Goal: Task Accomplishment & Management: Manage account settings

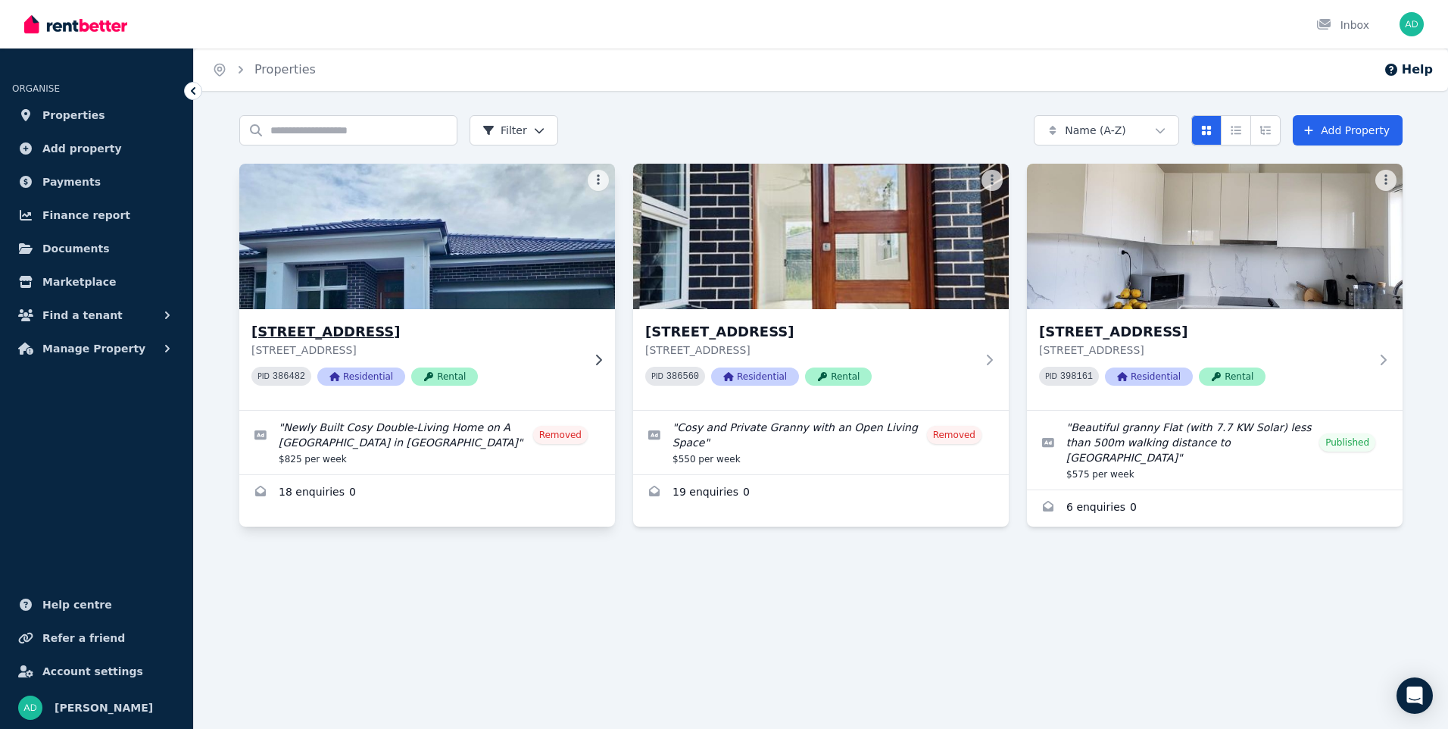
drag, startPoint x: 374, startPoint y: 278, endPoint x: 384, endPoint y: 278, distance: 9.8
click at [374, 278] on img at bounding box center [427, 236] width 395 height 153
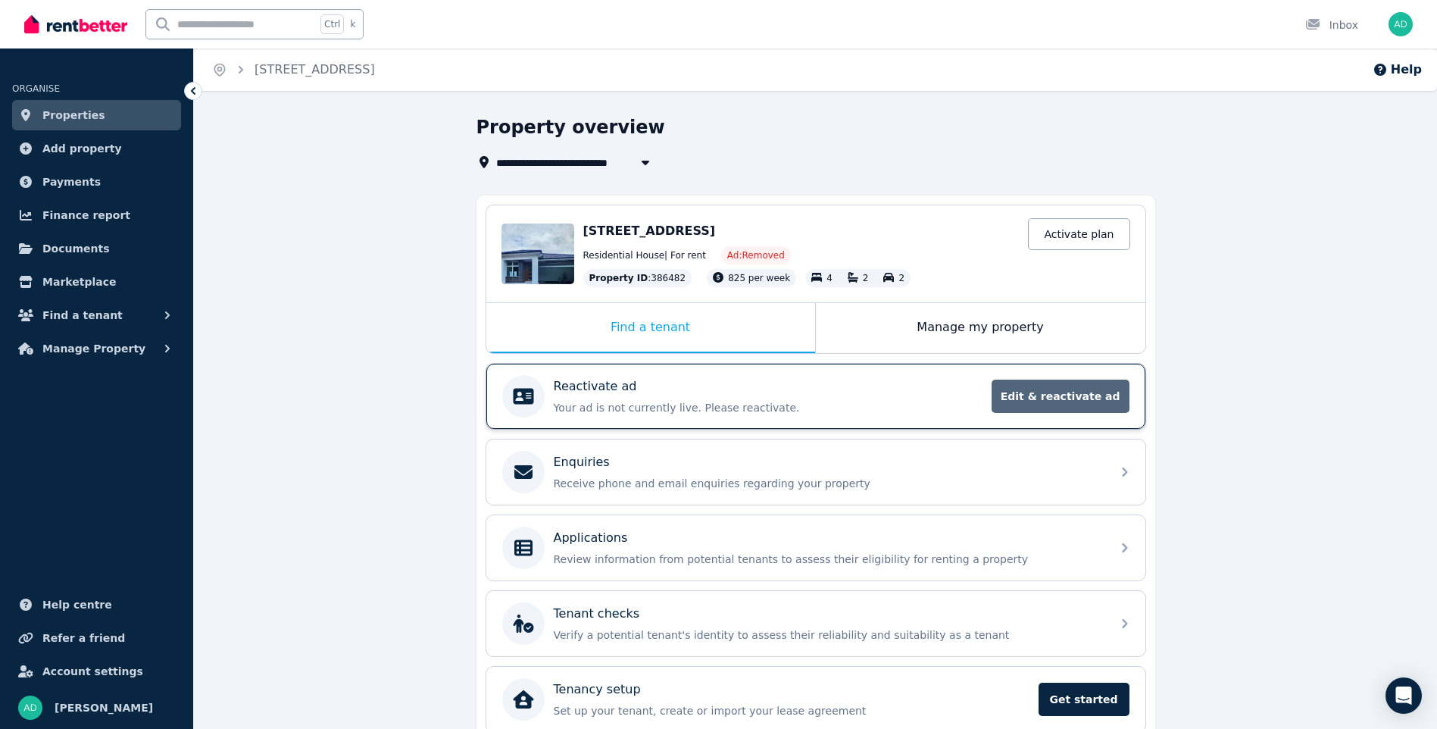
click at [1070, 398] on span "Edit & reactivate ad" at bounding box center [1061, 396] width 138 height 33
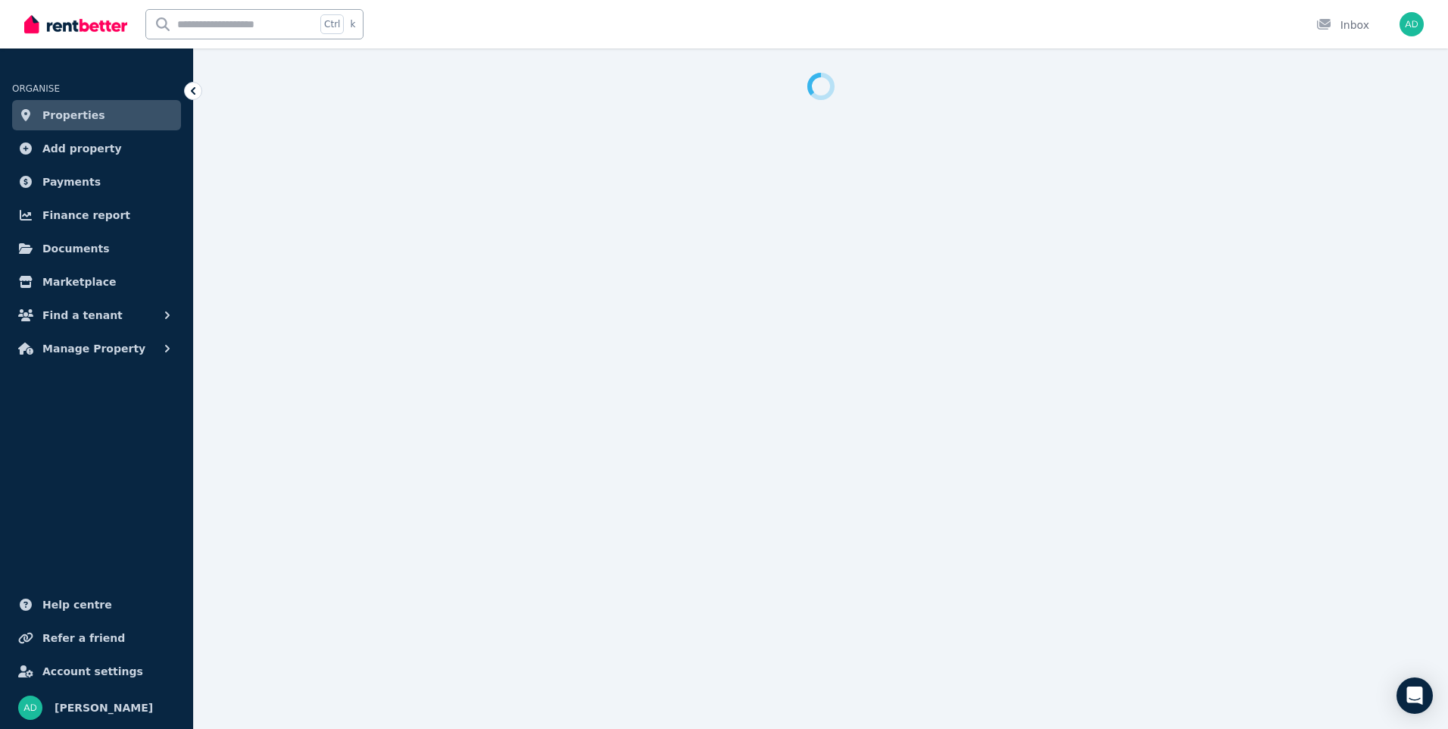
select select "**********"
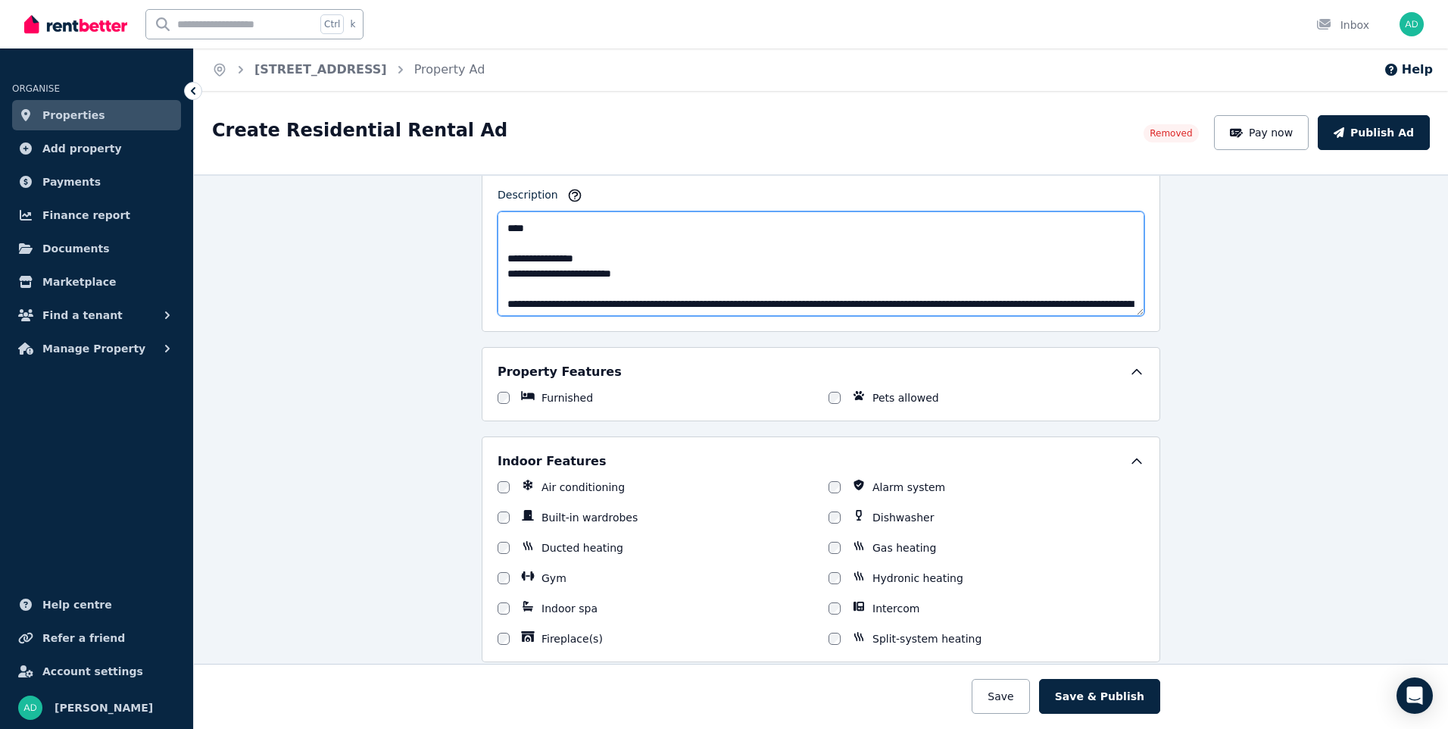
scroll to position [538, 0]
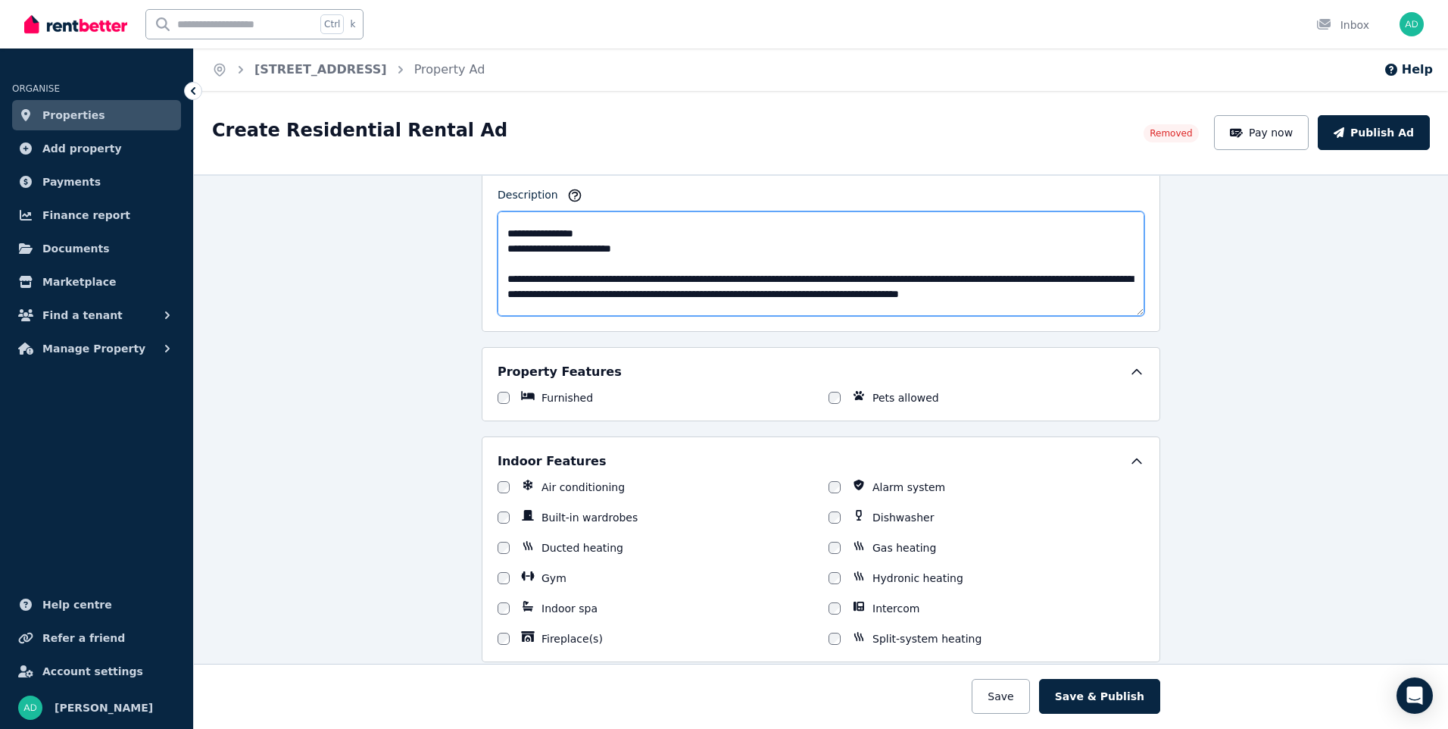
drag, startPoint x: 501, startPoint y: 225, endPoint x: 846, endPoint y: 253, distance: 346.6
click at [846, 253] on textarea "Description" at bounding box center [821, 263] width 647 height 105
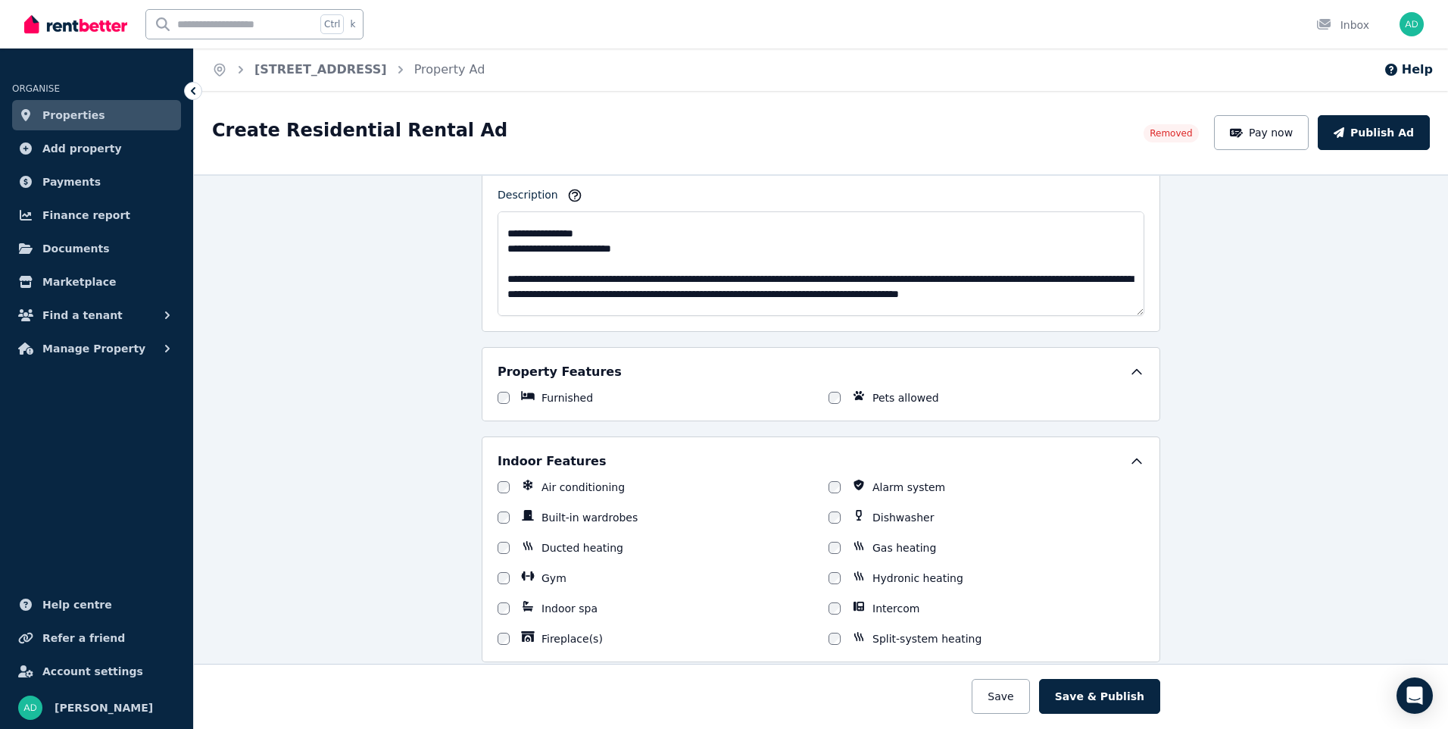
click at [192, 91] on icon at bounding box center [193, 91] width 5 height 8
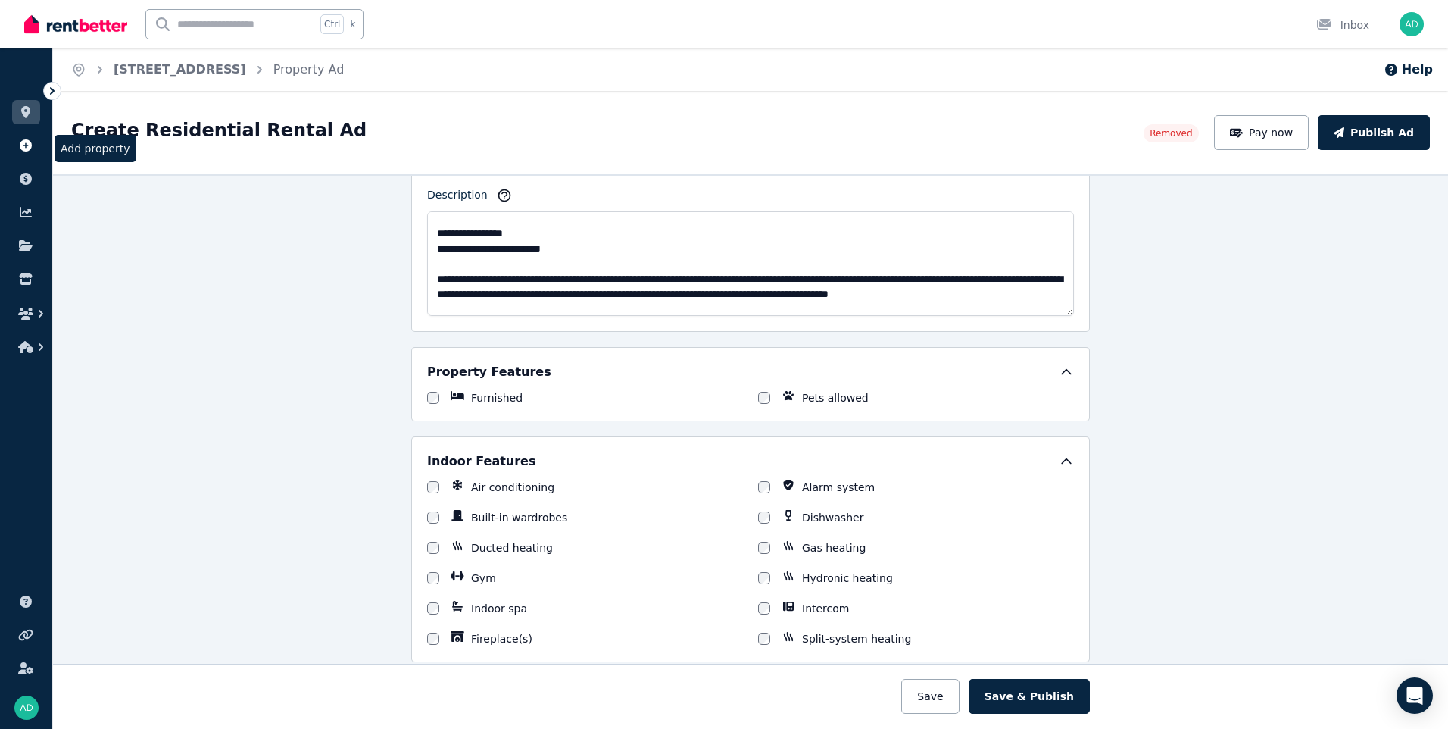
click at [26, 144] on icon at bounding box center [25, 145] width 15 height 12
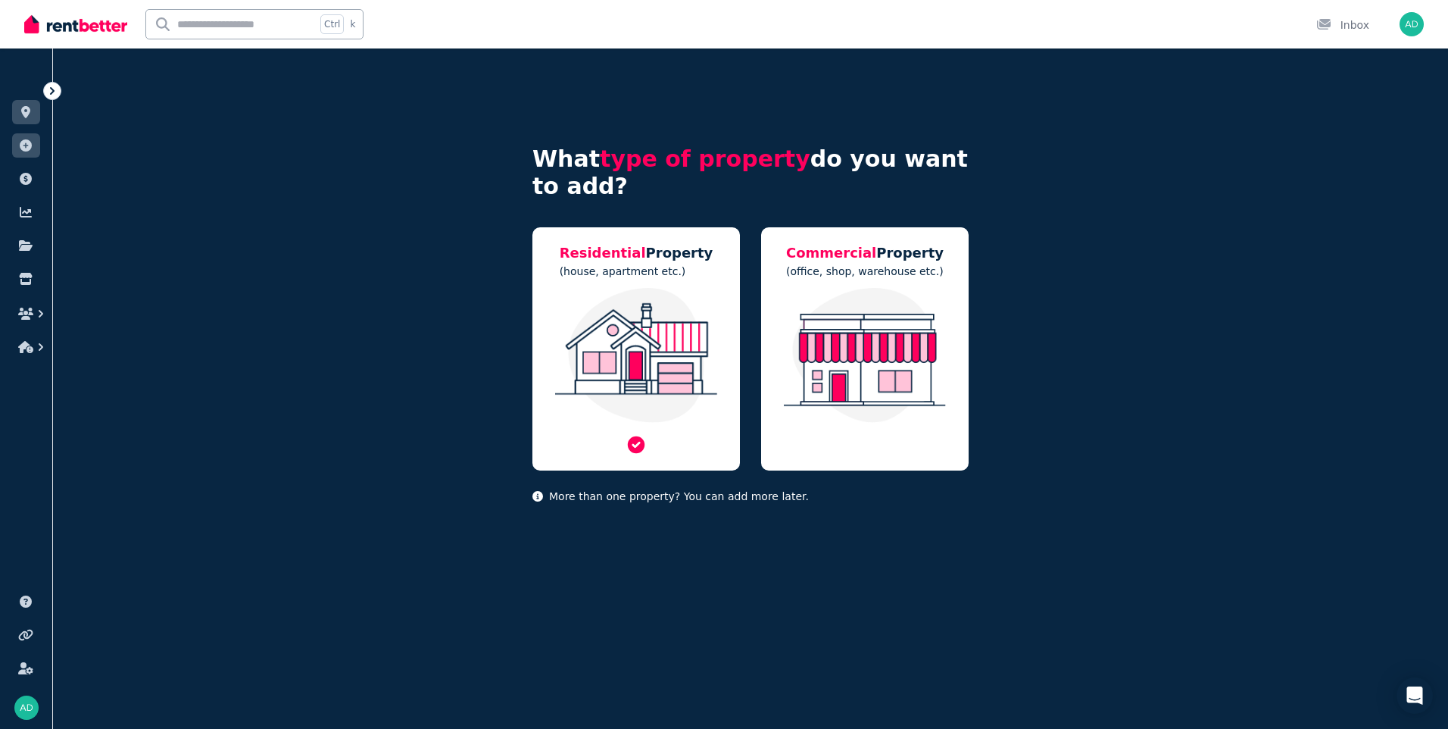
click at [608, 278] on p "(house, apartment etc.)" at bounding box center [637, 271] width 154 height 15
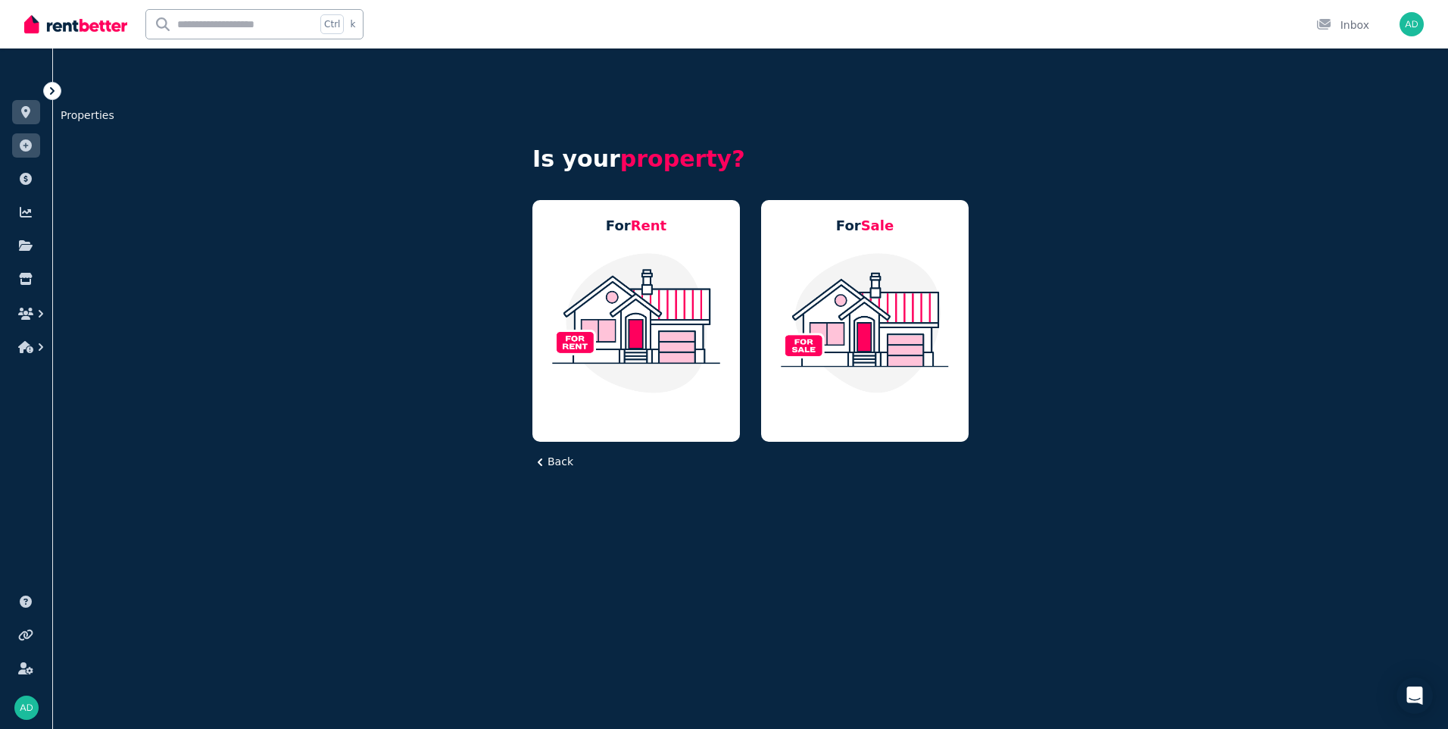
click at [26, 115] on icon at bounding box center [25, 112] width 9 height 12
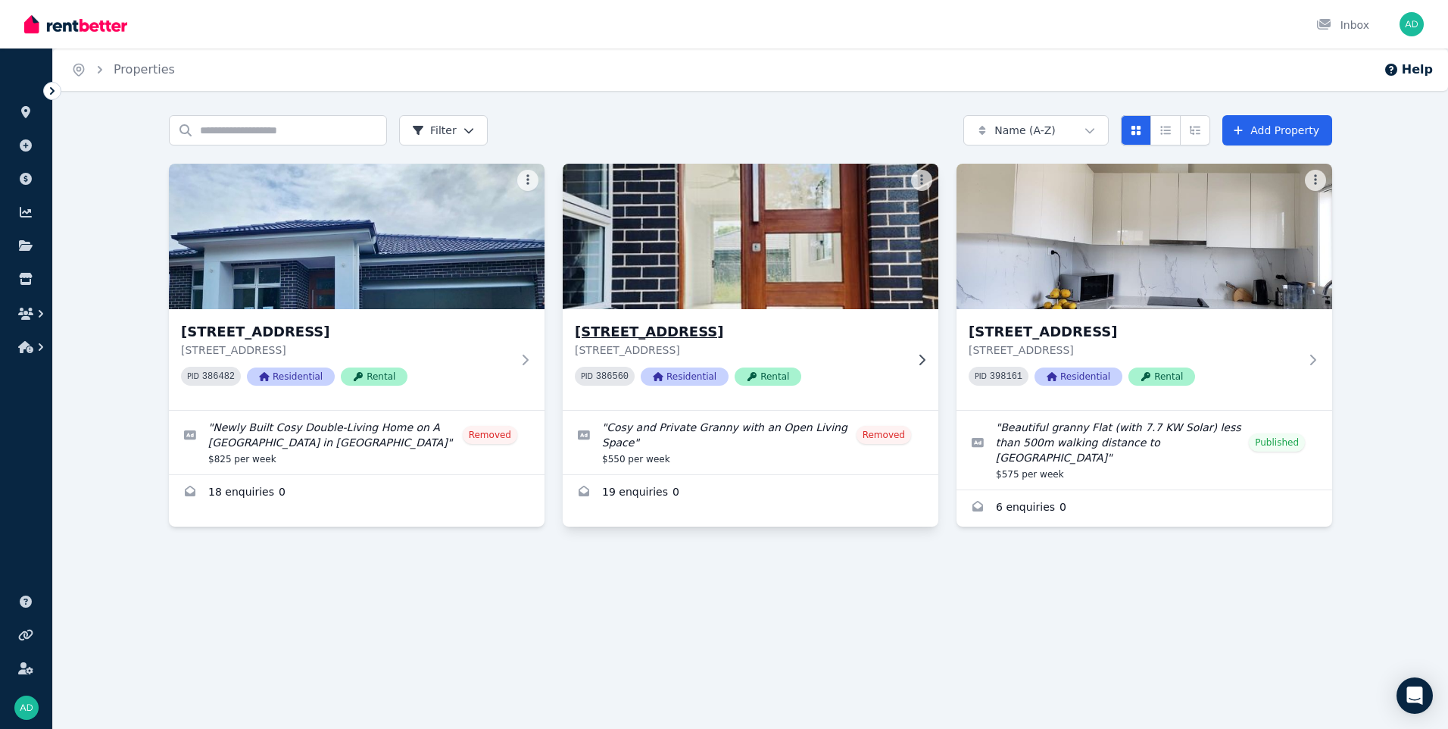
click at [728, 268] on img at bounding box center [751, 236] width 395 height 153
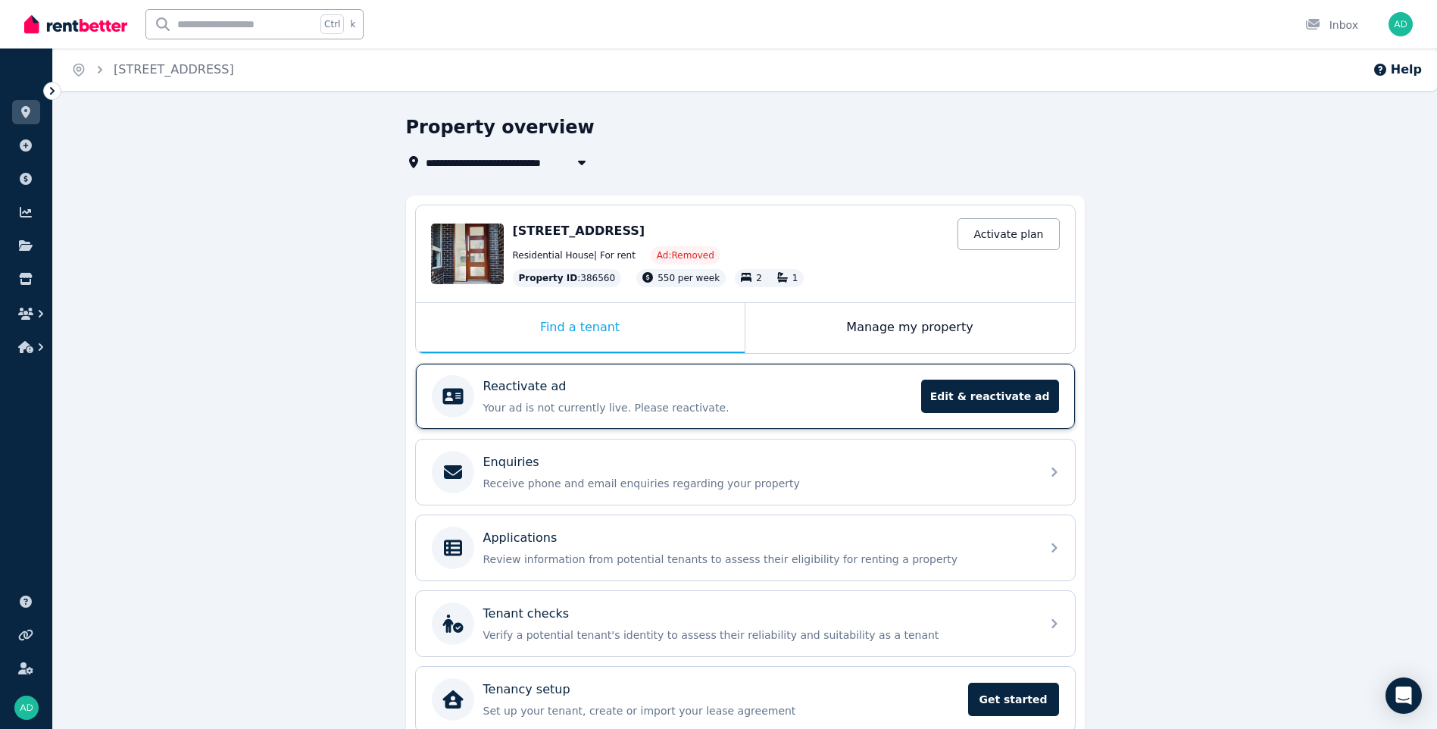
click at [605, 397] on div "Reactivate ad Your ad is not currently live. Please reactivate. Edit & reactiva…" at bounding box center [697, 396] width 429 height 38
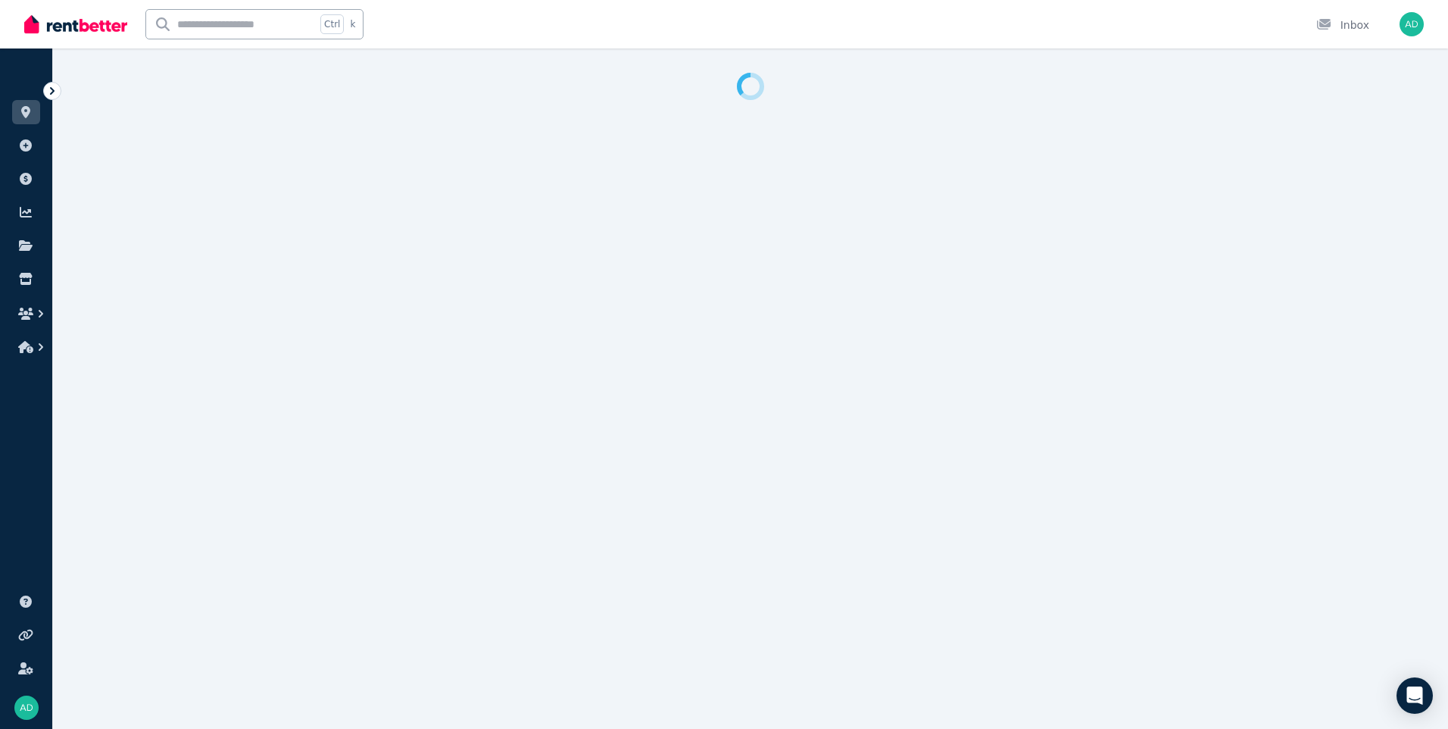
select select "**********"
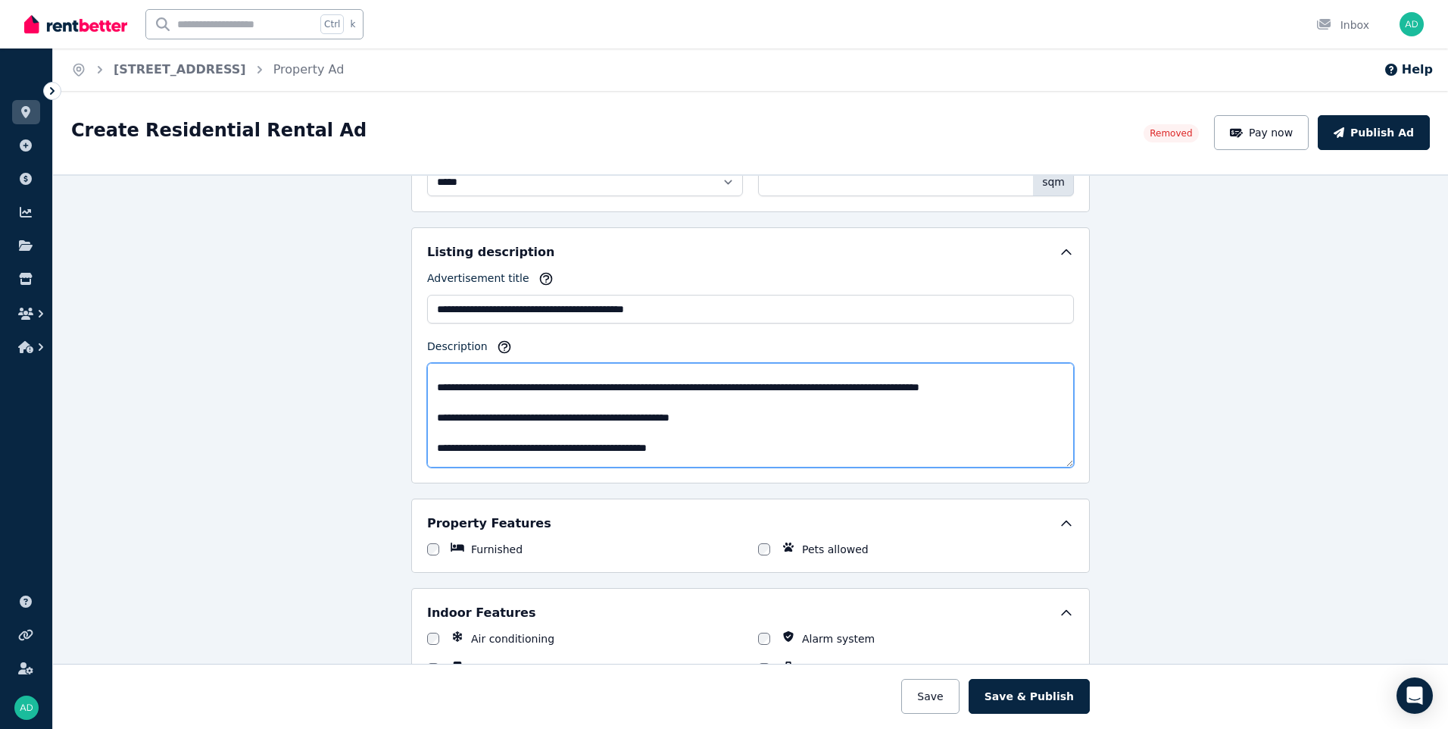
scroll to position [442, 0]
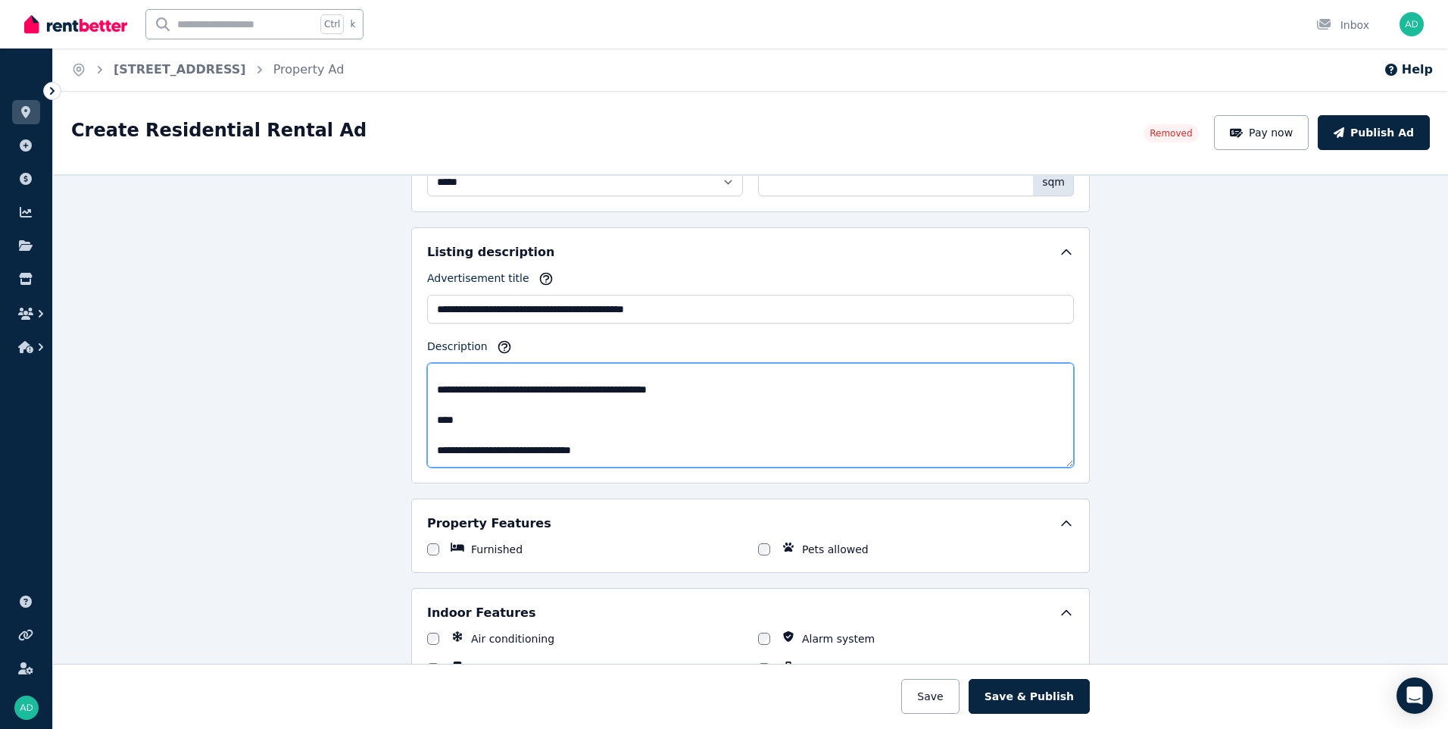
drag, startPoint x: 431, startPoint y: 376, endPoint x: 722, endPoint y: 417, distance: 293.9
click at [722, 417] on textarea "Description" at bounding box center [750, 415] width 647 height 105
